Goal: Task Accomplishment & Management: Manage account settings

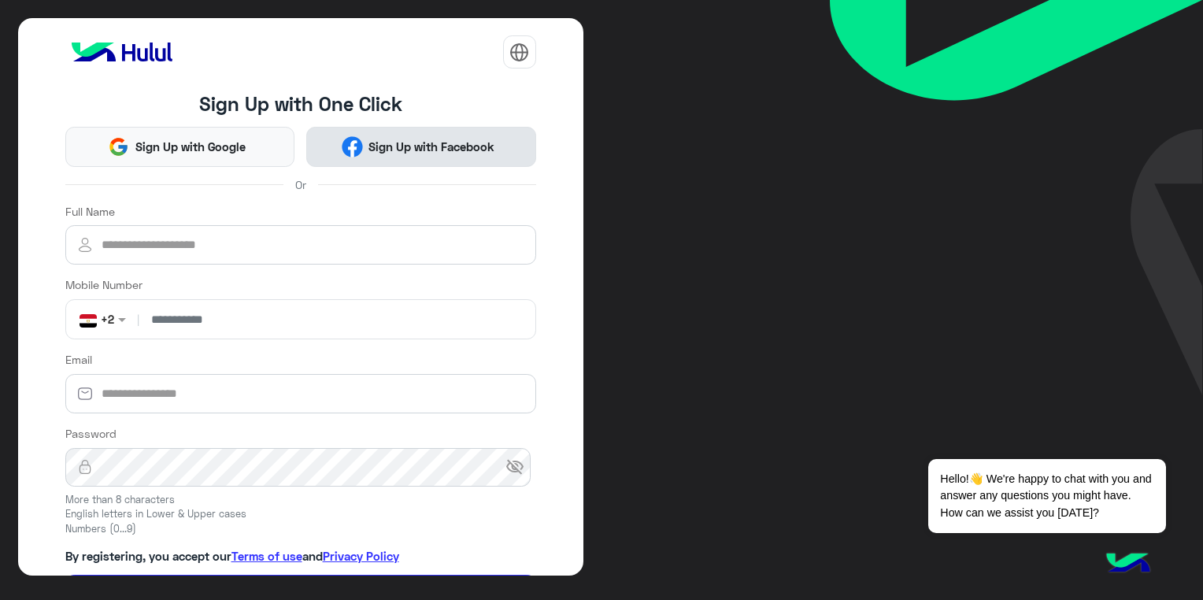
click at [363, 150] on span "Sign Up with Facebook" at bounding box center [432, 147] width 138 height 18
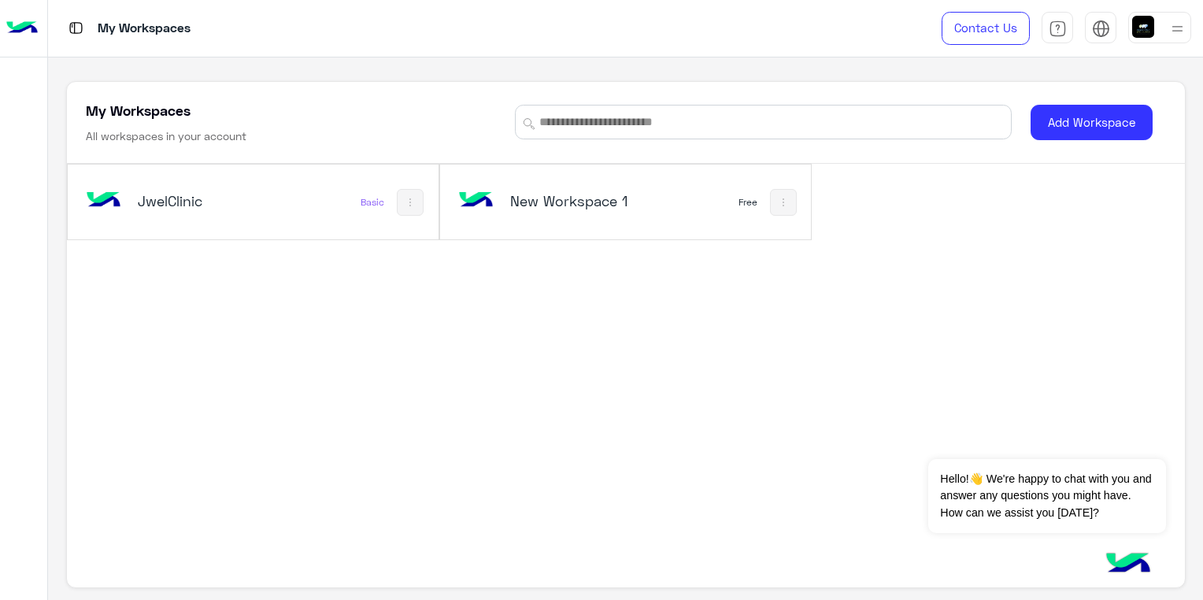
click at [161, 204] on h5 "JwelClinic" at bounding box center [199, 200] width 123 height 19
click at [366, 199] on div "Basic" at bounding box center [373, 202] width 24 height 13
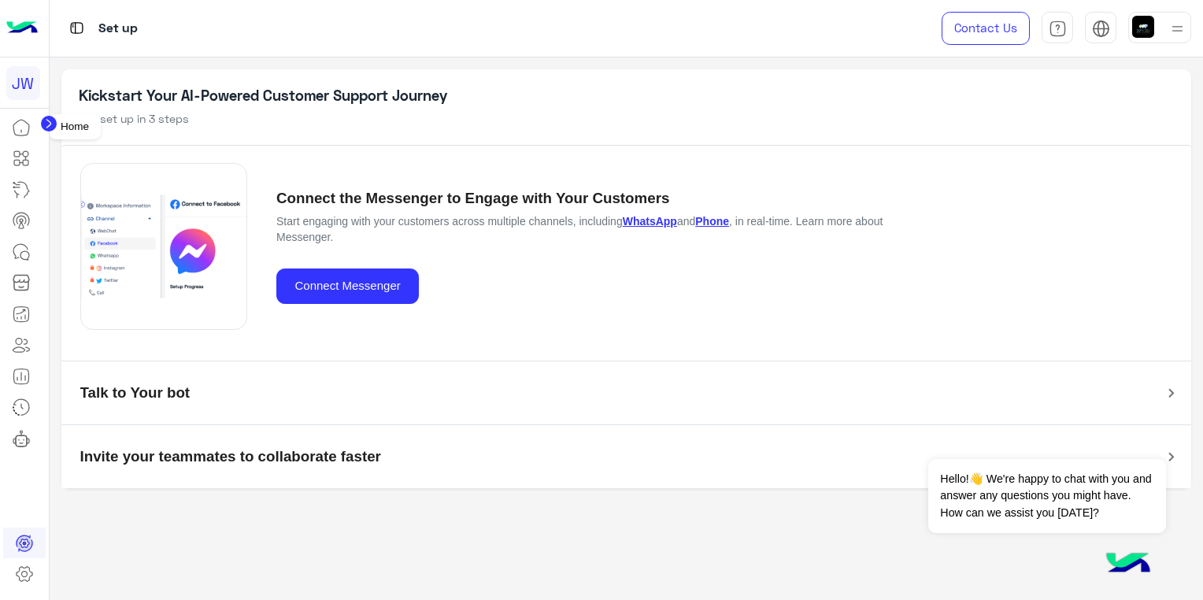
click at [24, 124] on icon at bounding box center [21, 127] width 19 height 19
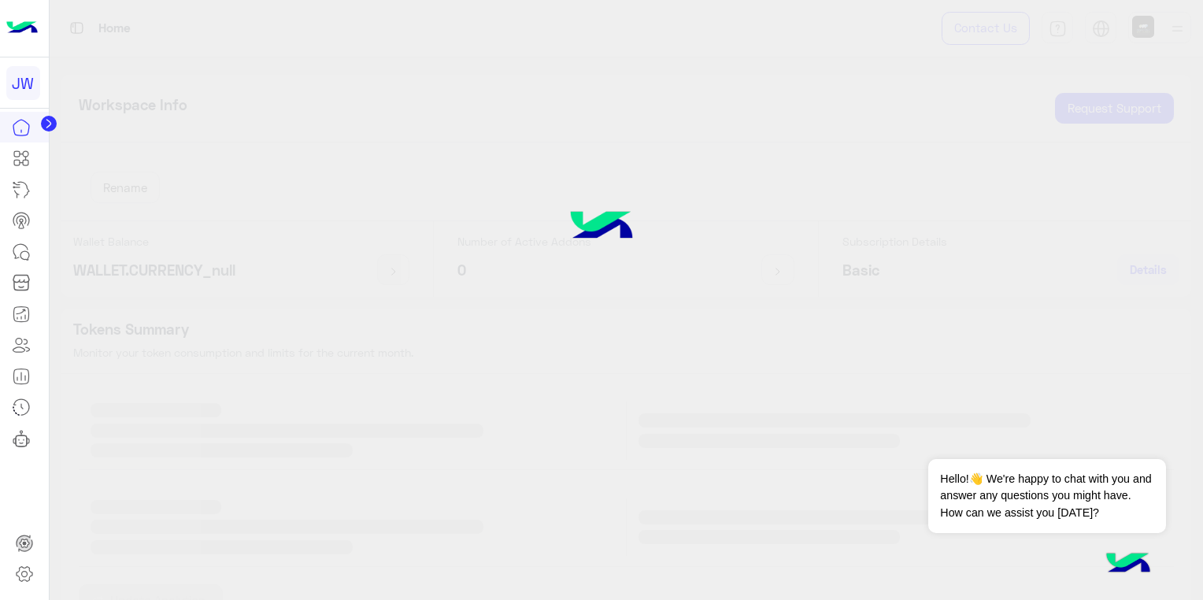
click at [44, 124] on circle at bounding box center [49, 124] width 16 height 16
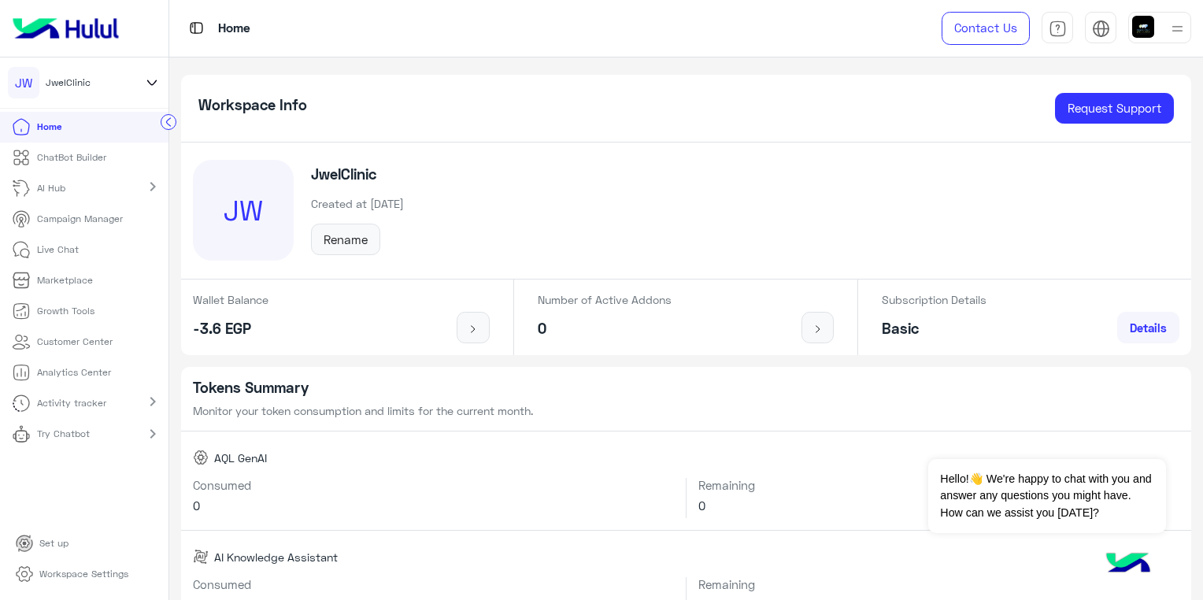
click at [86, 161] on p "ChatBot Builder" at bounding box center [71, 157] width 69 height 14
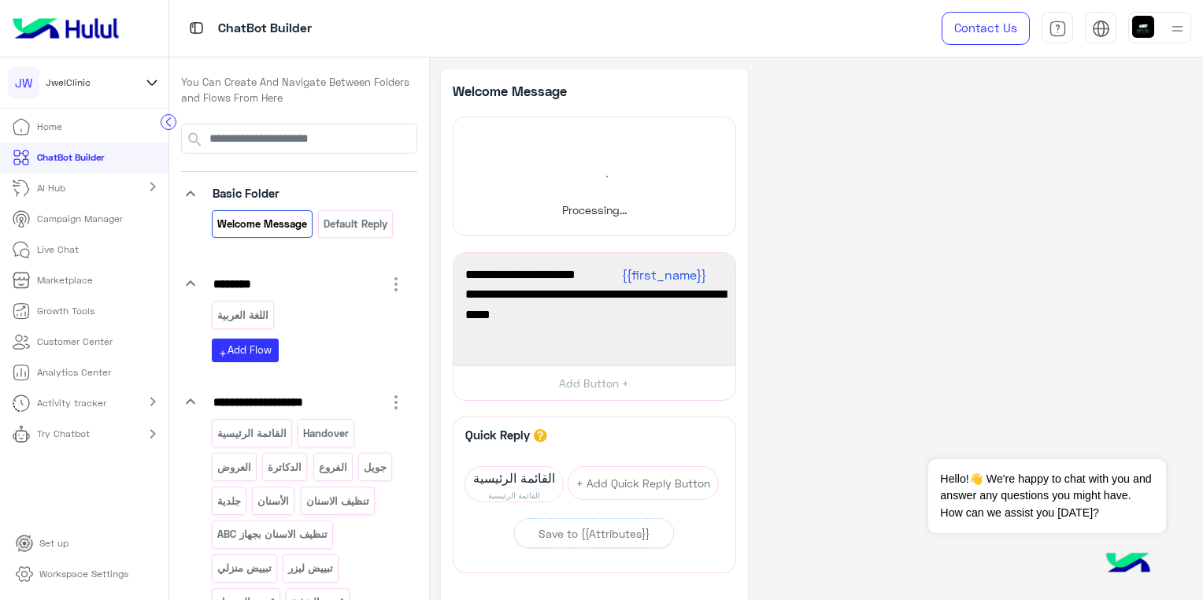
click at [54, 546] on p "Set up" at bounding box center [53, 543] width 29 height 14
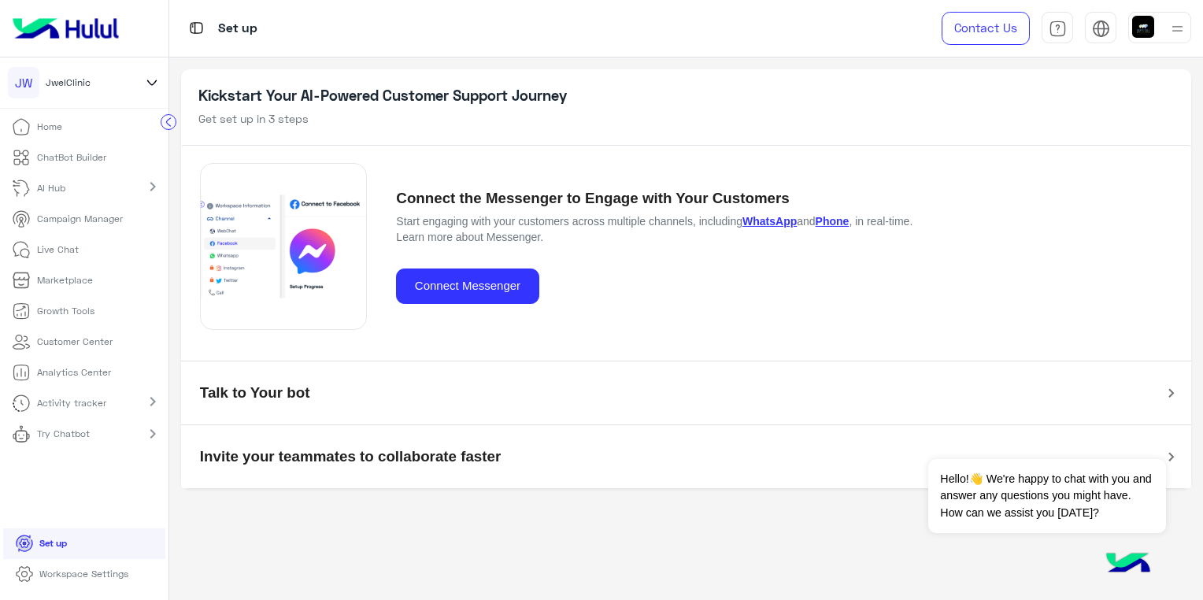
click at [57, 570] on p "Workspace Settings" at bounding box center [83, 574] width 89 height 14
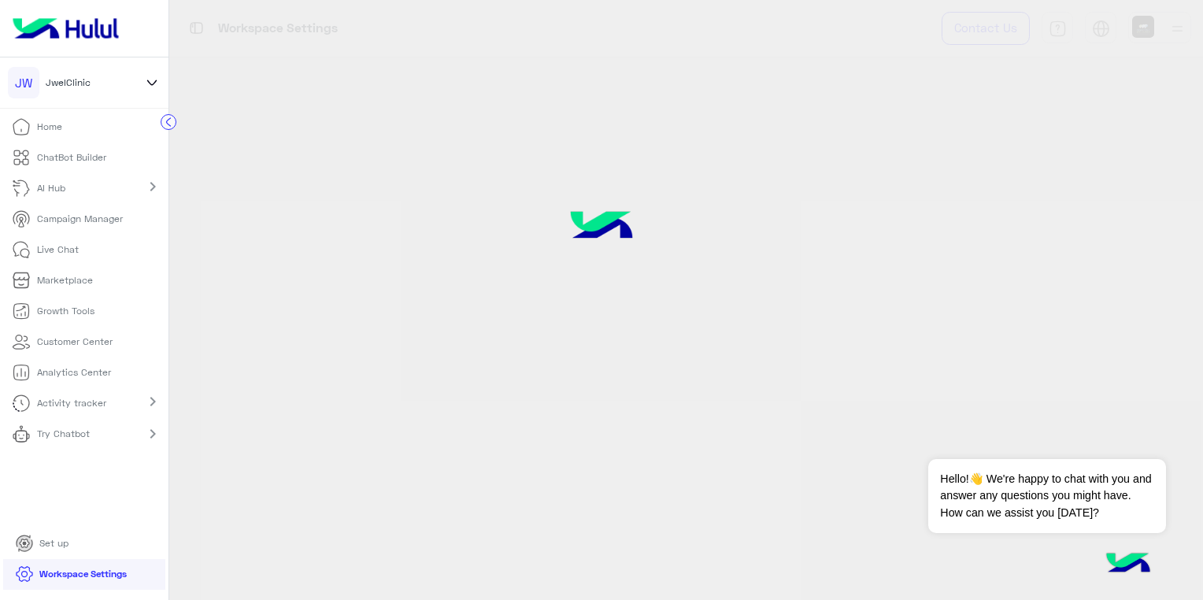
click at [13, 571] on link "Workspace Settings" at bounding box center [71, 574] width 136 height 31
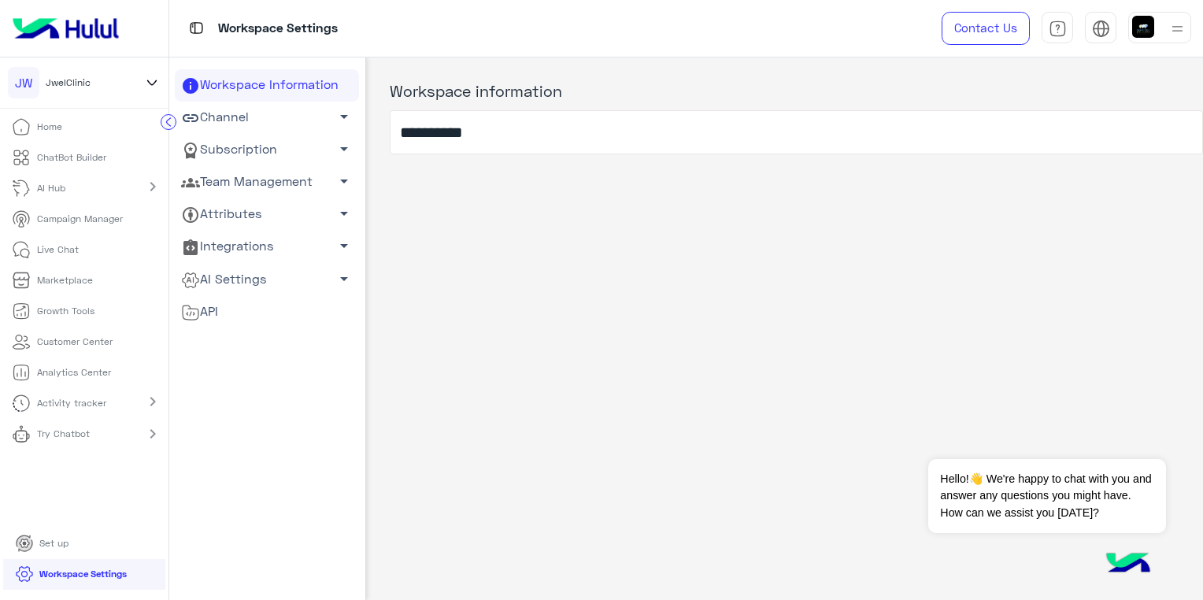
click at [285, 119] on link "Channel arrow_drop_down" at bounding box center [267, 118] width 184 height 32
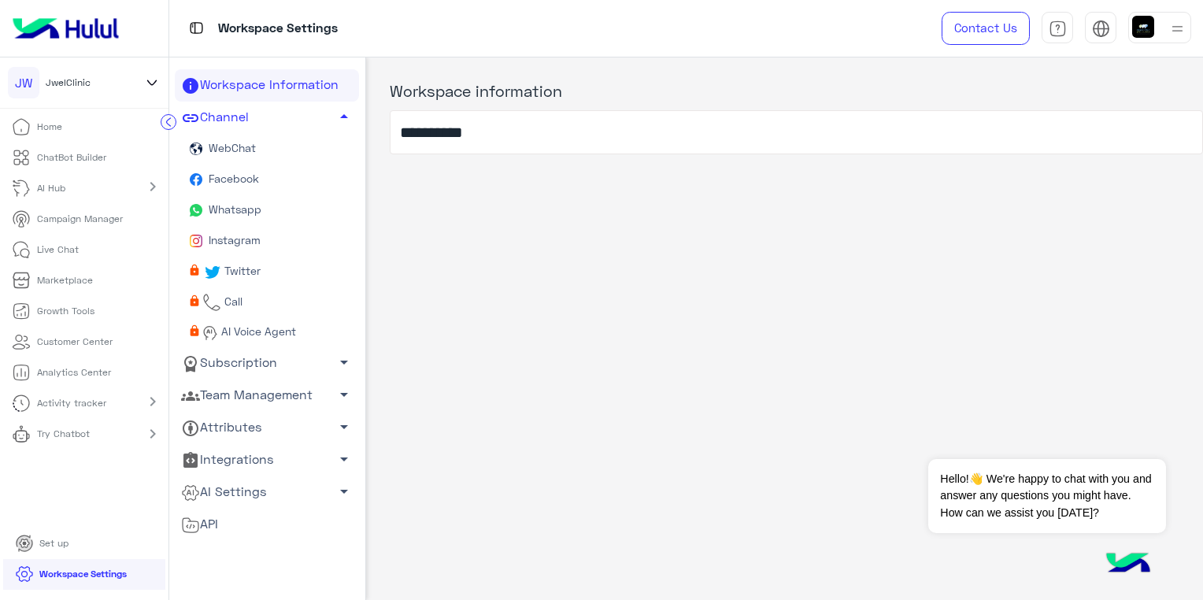
click at [241, 206] on span "Whatsapp" at bounding box center [233, 208] width 56 height 13
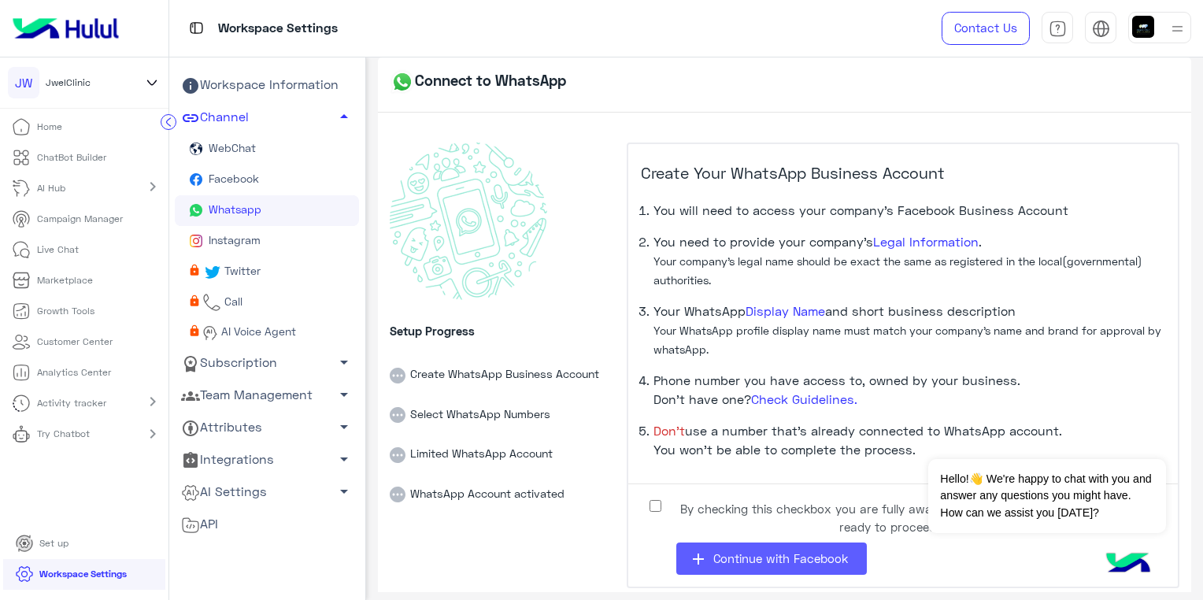
click at [749, 549] on button "add Continue with Facebook" at bounding box center [771, 558] width 191 height 32
click at [1112, 313] on li "Your WhatsApp Display Name and short business description Your WhatsApp profile…" at bounding box center [909, 336] width 512 height 69
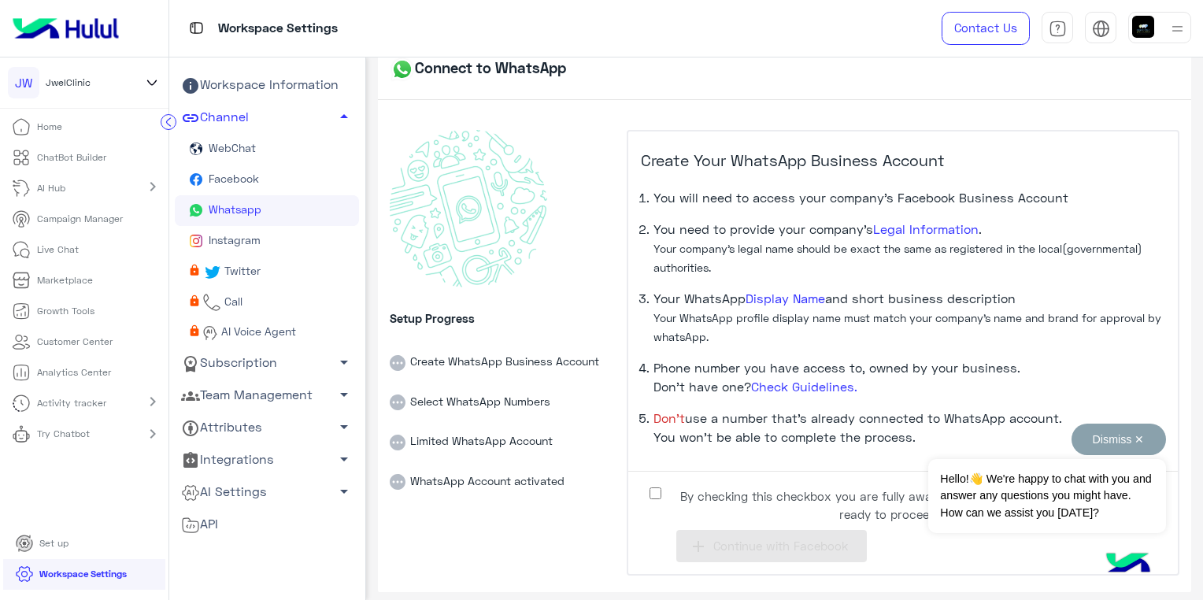
click at [1092, 468] on span "Hello!👋 We're happy to chat with you and answer any questions you might have. H…" at bounding box center [1046, 496] width 237 height 74
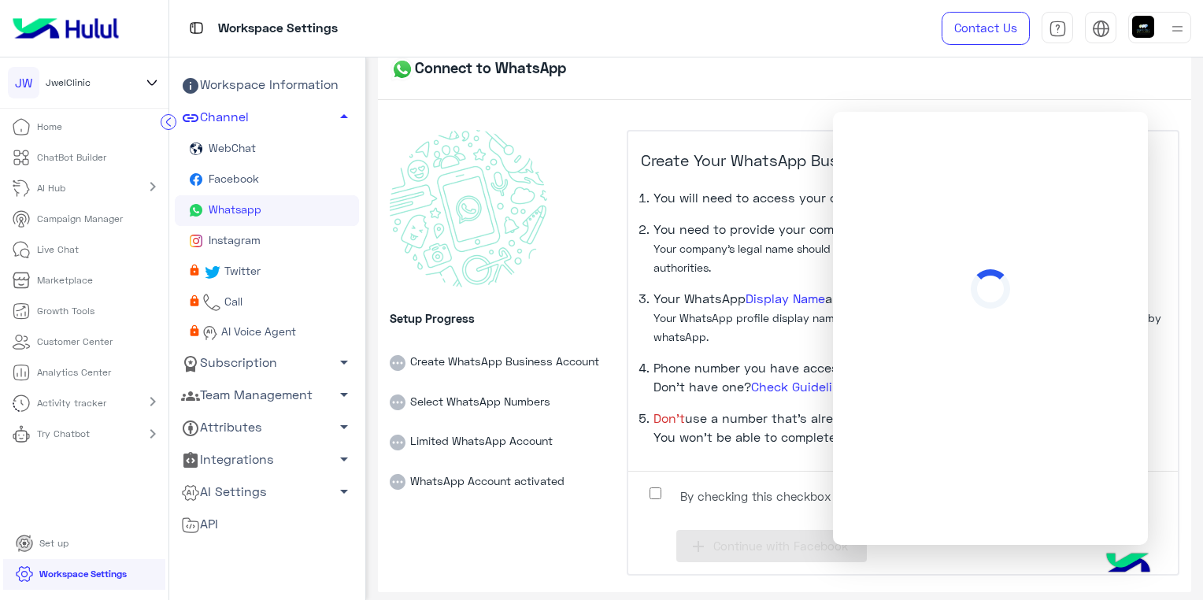
click at [747, 417] on span "Don’t use a number that’s already connected to WhatsApp account. You won’t be a…" at bounding box center [857, 427] width 409 height 34
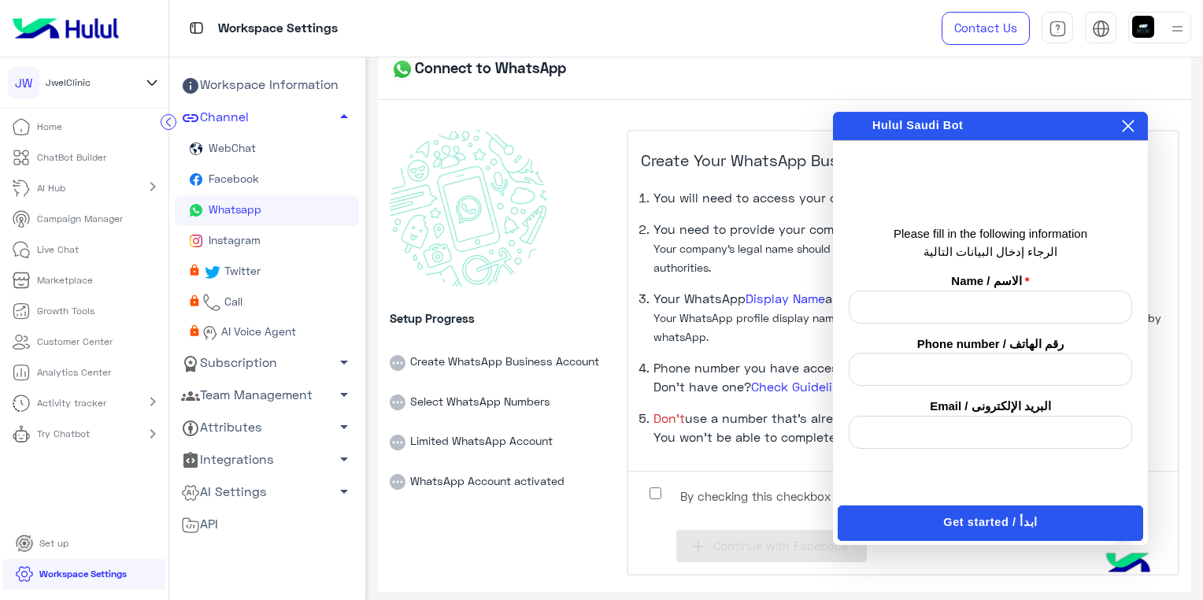
click at [1079, 155] on div "Please fill in the following information الرجاء إدخال البيانات التالية Name / ا…" at bounding box center [990, 336] width 299 height 411
click at [1128, 131] on icon at bounding box center [1128, 126] width 13 height 13
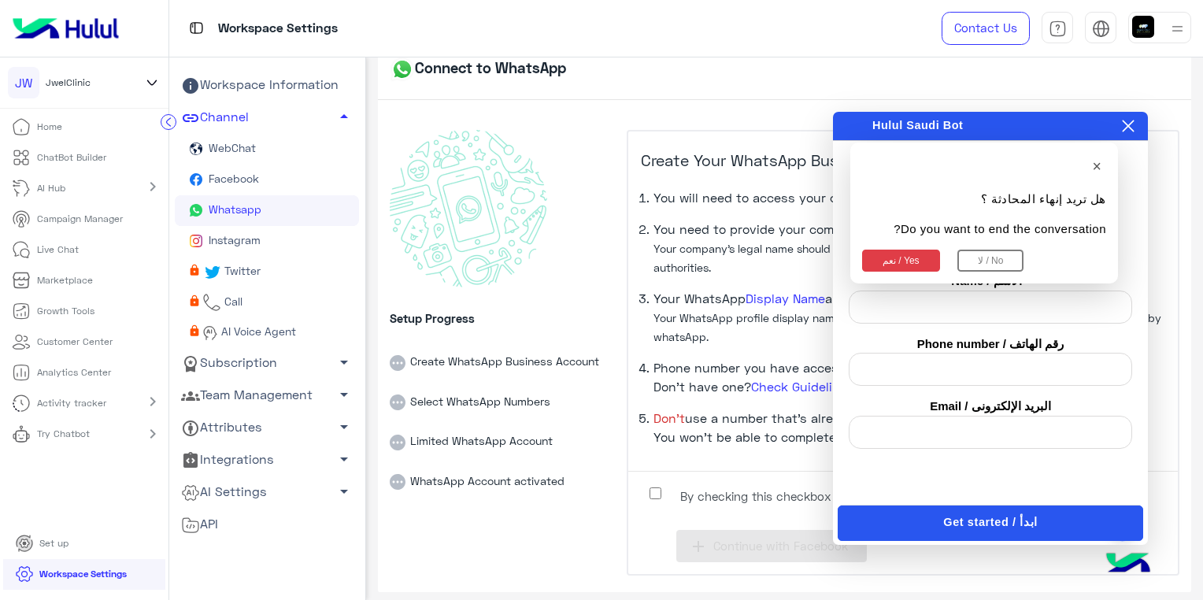
click at [977, 257] on button "لا / No" at bounding box center [990, 261] width 66 height 22
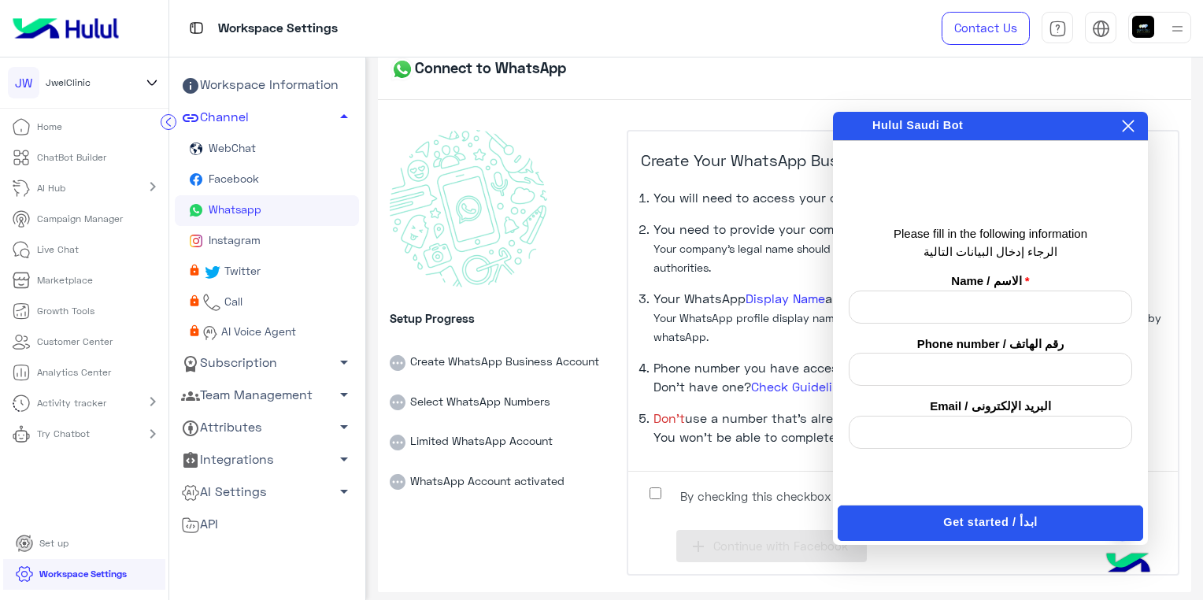
click at [1124, 129] on icon at bounding box center [1129, 126] width 12 height 12
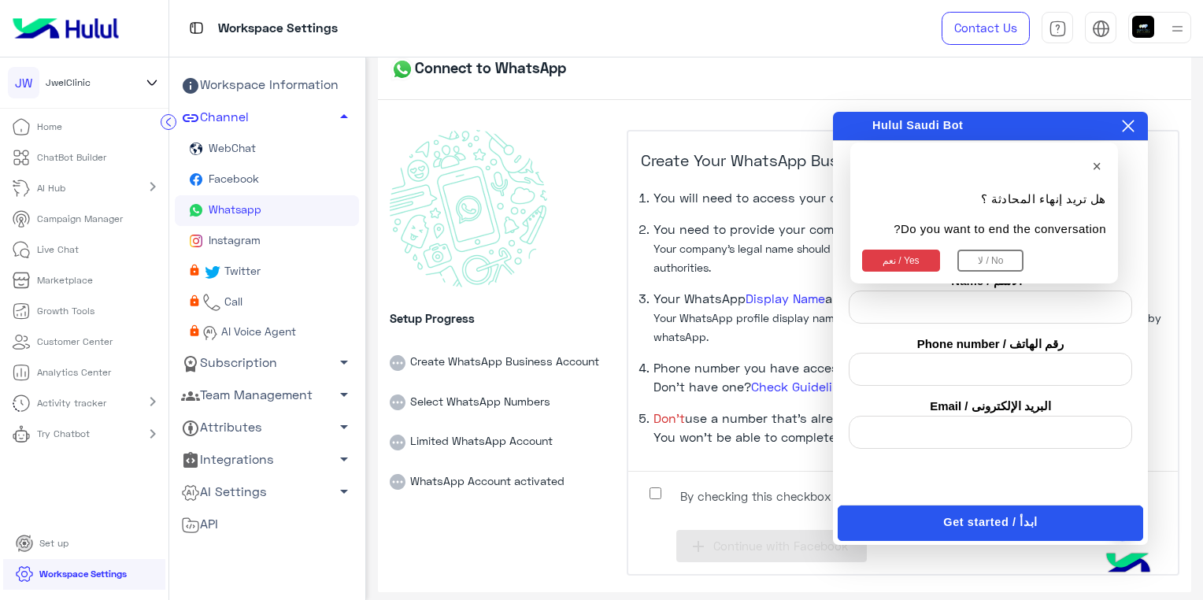
click at [910, 268] on button "نعم / Yes" at bounding box center [901, 261] width 78 height 22
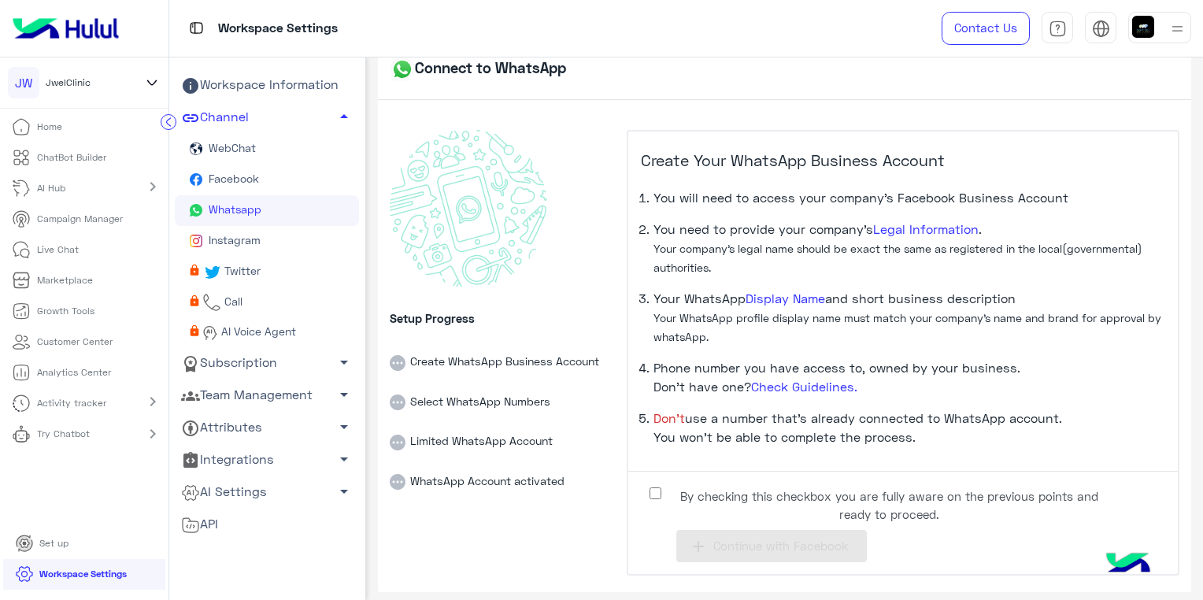
click at [441, 345] on li "Create WhatsApp Business Account" at bounding box center [502, 351] width 224 height 40
click at [731, 549] on span "Continue with Facebook" at bounding box center [780, 545] width 135 height 14
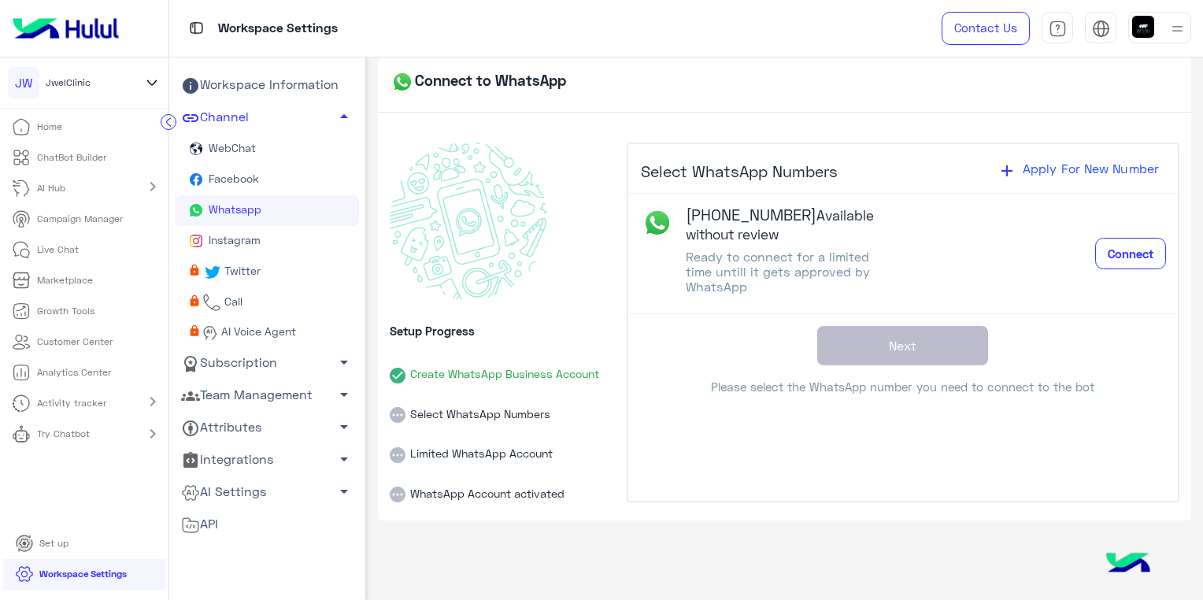
scroll to position [0, 0]
click at [1121, 253] on span "Connect" at bounding box center [1131, 253] width 46 height 14
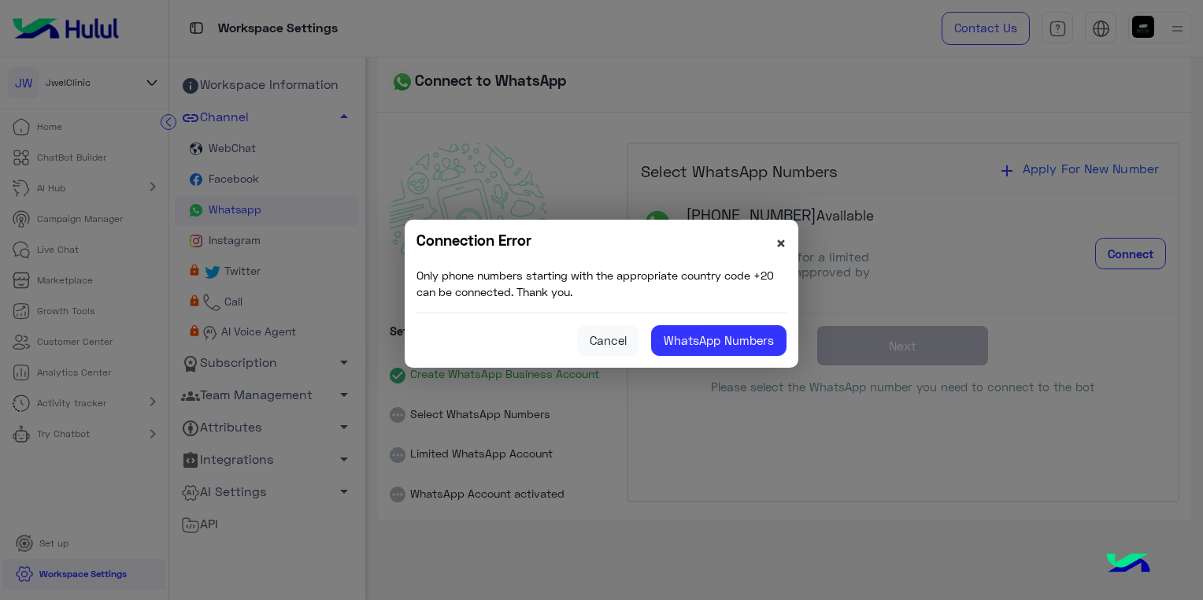
click at [781, 246] on span "×" at bounding box center [780, 242] width 11 height 21
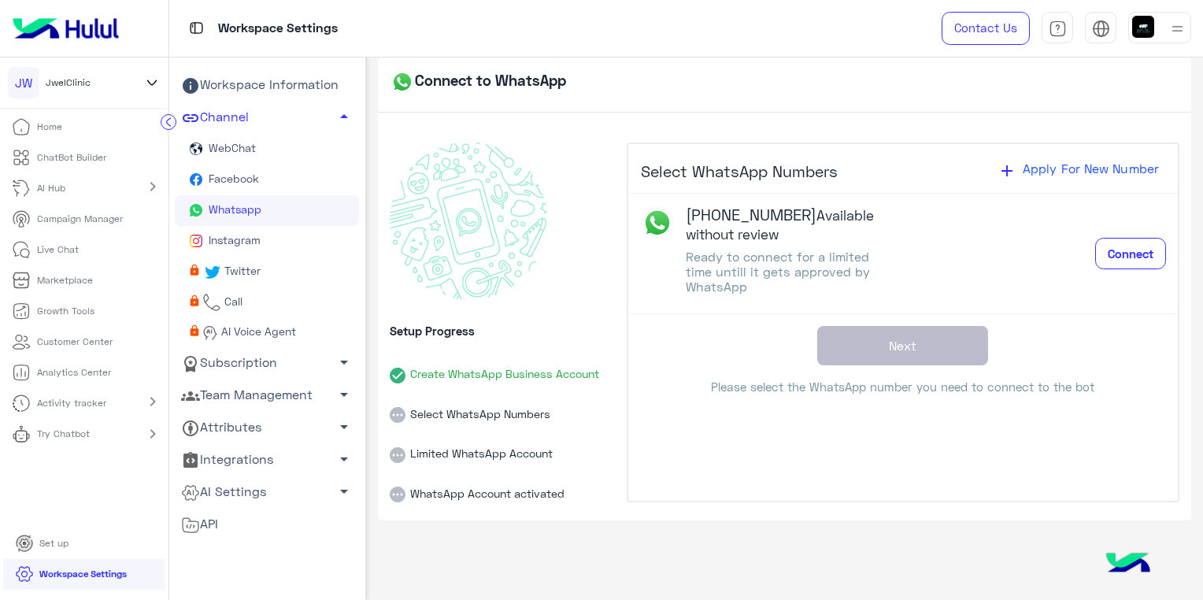
click at [1098, 300] on div "+966 55 105 3003 Available without review Ready to connect for a limited time u…" at bounding box center [903, 253] width 526 height 97
click at [1126, 250] on span "Connect" at bounding box center [1131, 253] width 46 height 14
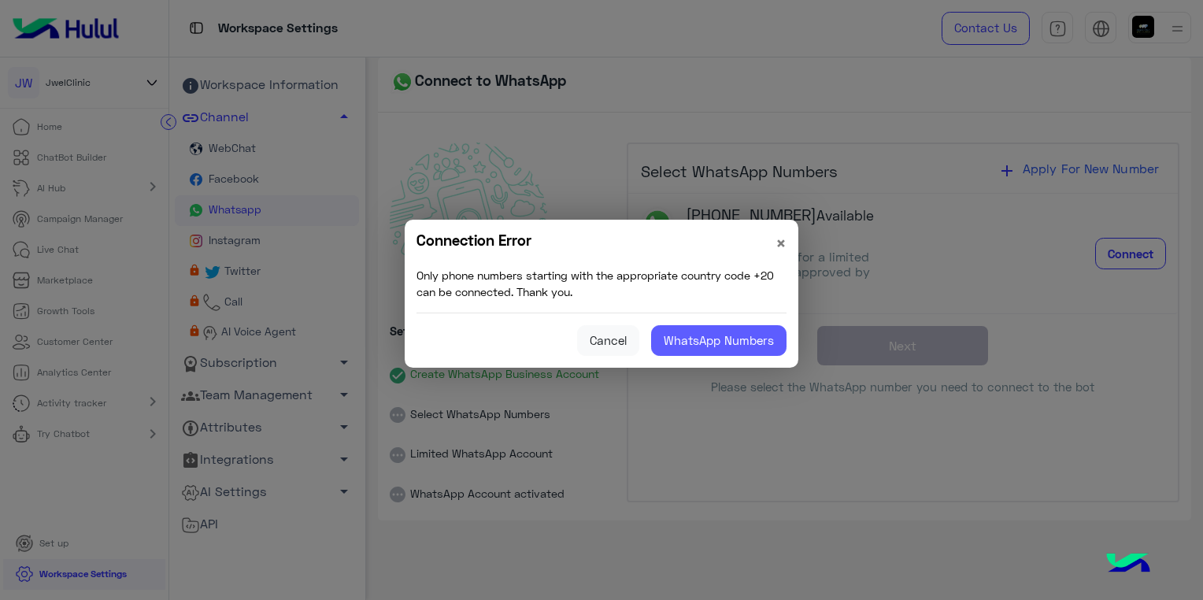
click at [696, 348] on button "WhatsApp Numbers" at bounding box center [718, 340] width 135 height 31
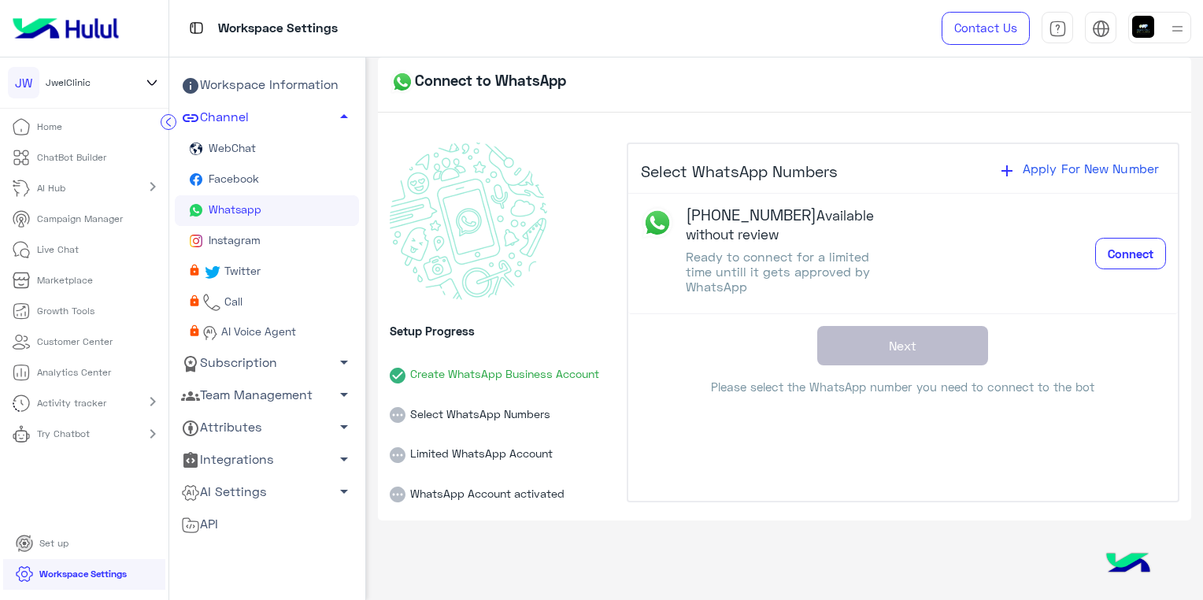
click at [662, 421] on div "Select WhatsApp Numbers add Apply For New Number +966 55 105 3003 Available wit…" at bounding box center [903, 322] width 553 height 361
click at [900, 335] on div "Select WhatsApp Numbers add Apply For New Number +966 55 105 3003 Available wit…" at bounding box center [902, 270] width 549 height 253
click at [753, 259] on span "Ready to connect for a limited time untill it gets approved by WhatsApp" at bounding box center [778, 271] width 184 height 45
